Goal: Check status

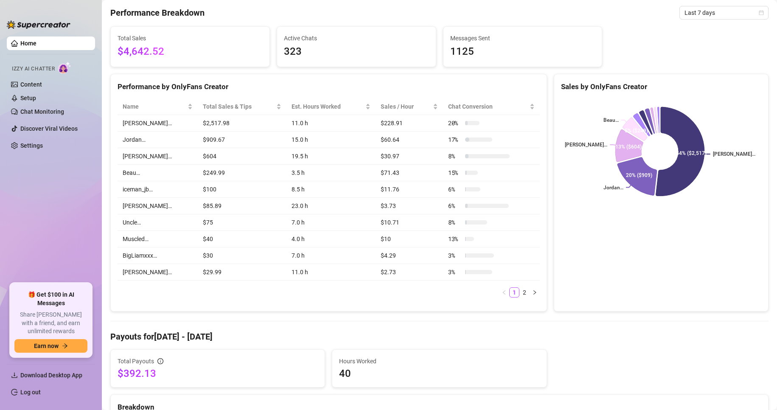
scroll to position [85, 0]
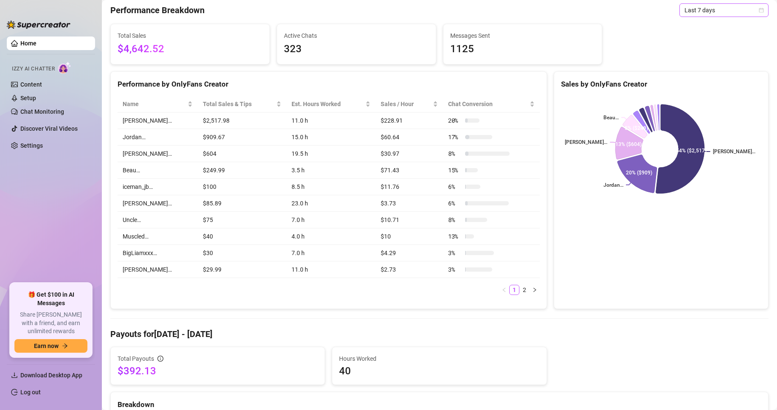
click at [685, 9] on span "Last 7 days" at bounding box center [724, 10] width 79 height 13
click at [694, 27] on div "Last 24 hours" at bounding box center [717, 27] width 76 height 9
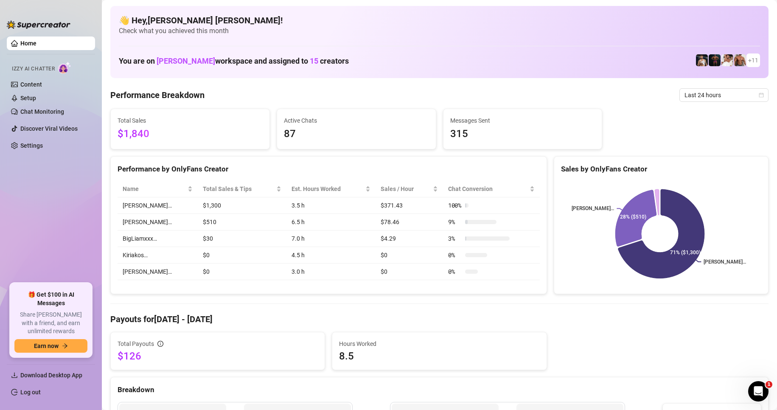
scroll to position [0, 0]
click at [698, 97] on span "Last 24 hours" at bounding box center [724, 95] width 79 height 13
